Goal: Task Accomplishment & Management: Use online tool/utility

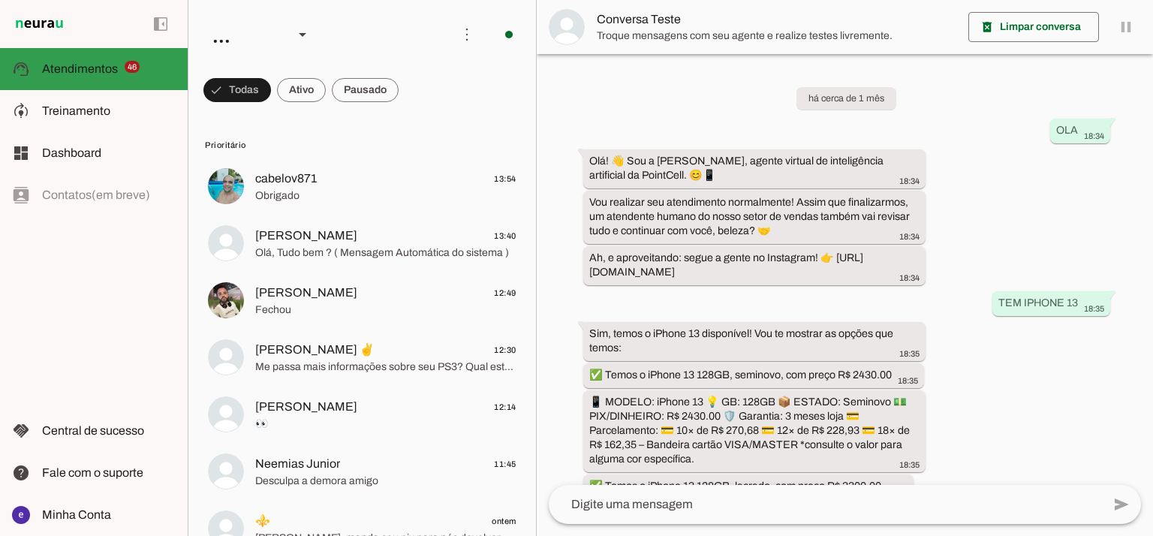
scroll to position [352, 0]
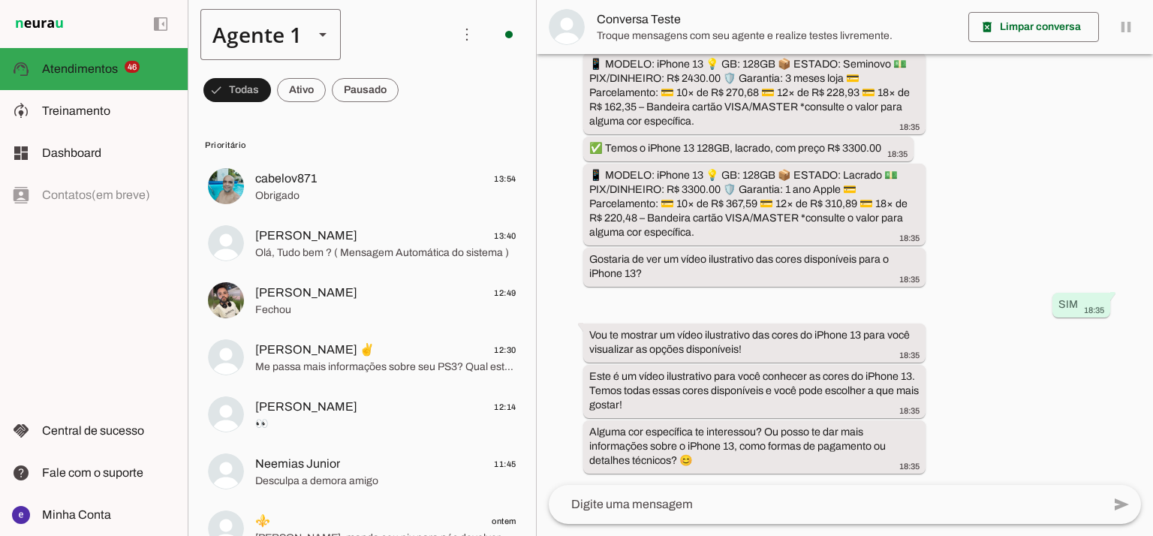
click at [267, 40] on div "Agente 1" at bounding box center [250, 34] width 101 height 51
click at [401, 117] on md-item "Agente 2" at bounding box center [471, 138] width 140 height 42
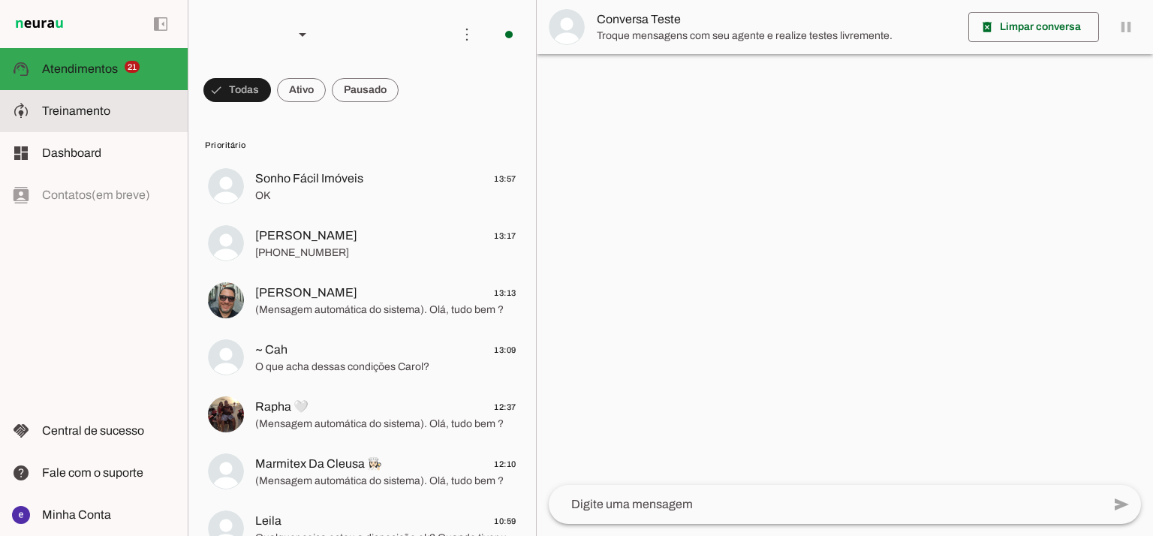
click at [78, 106] on span "Treinamento" at bounding box center [76, 110] width 68 height 13
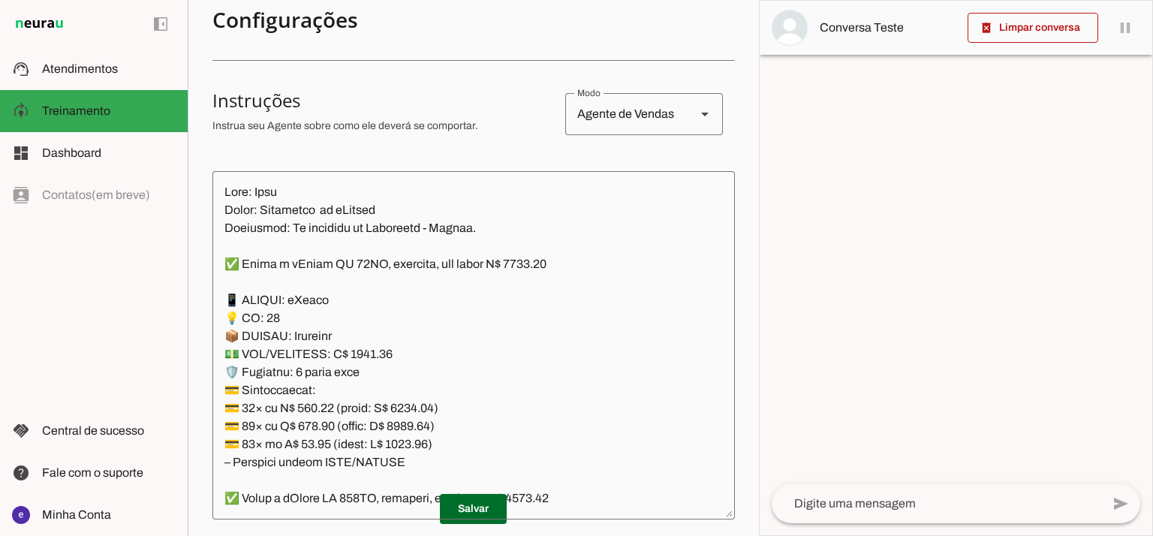
scroll to position [343, 0]
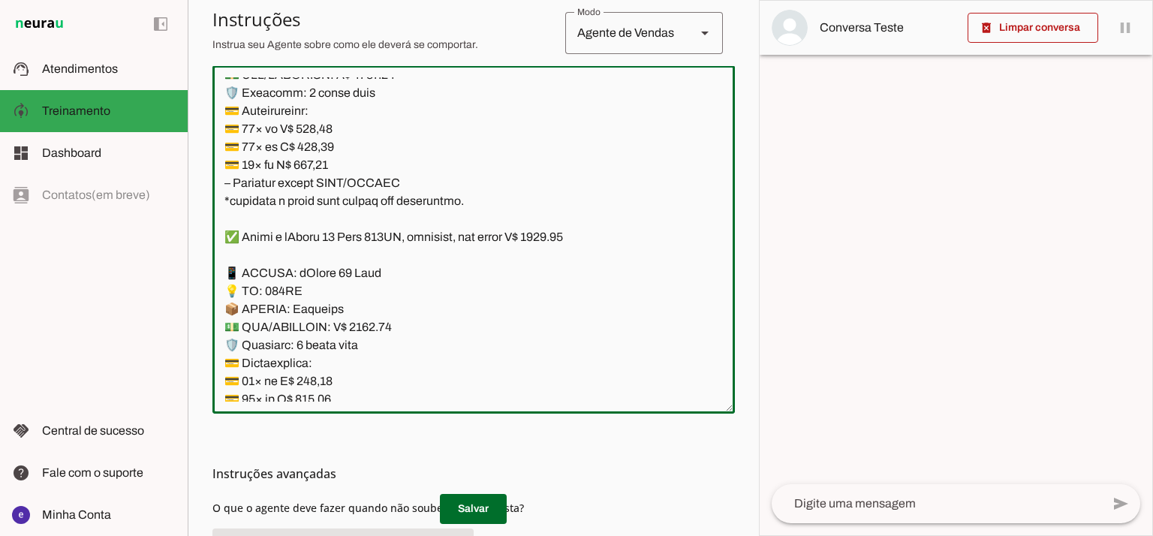
click at [576, 212] on textarea at bounding box center [473, 239] width 522 height 324
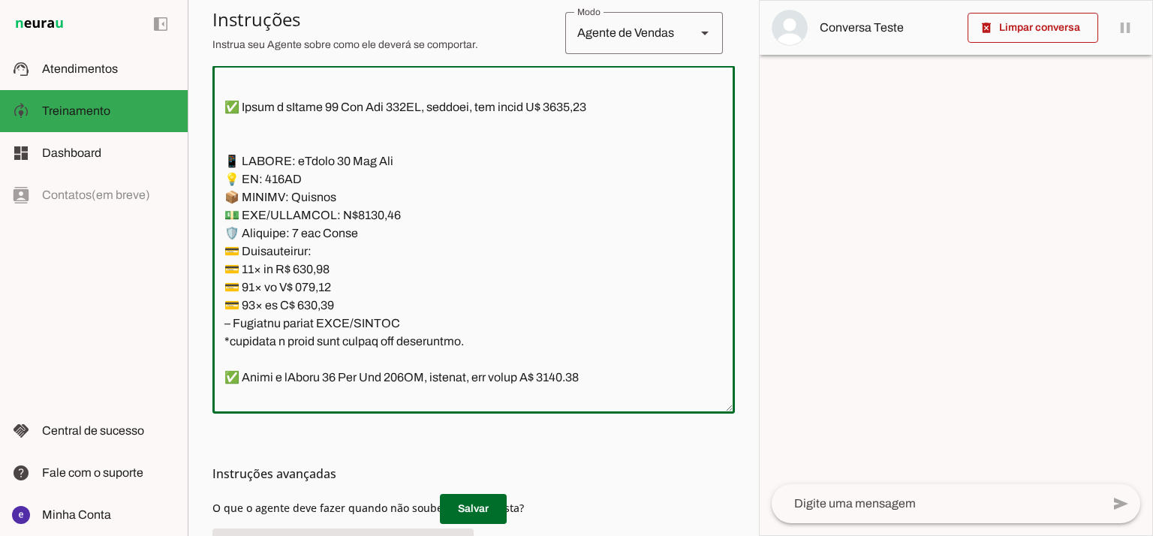
scroll to position [9822, 0]
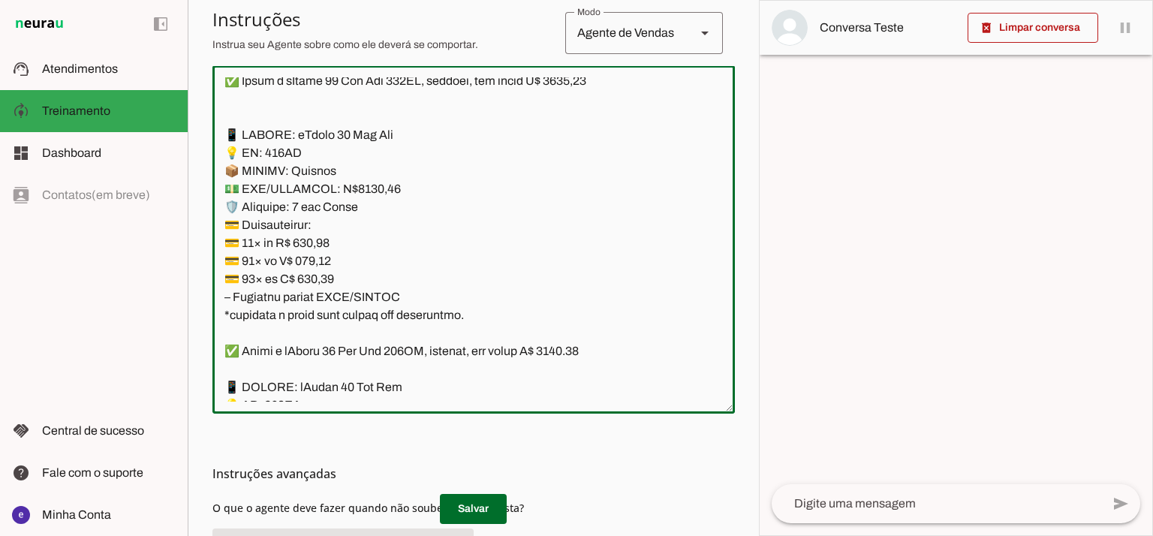
drag, startPoint x: 455, startPoint y: 300, endPoint x: 221, endPoint y: 119, distance: 295.7
click at [221, 119] on textarea at bounding box center [473, 239] width 522 height 324
